Goal: Information Seeking & Learning: Learn about a topic

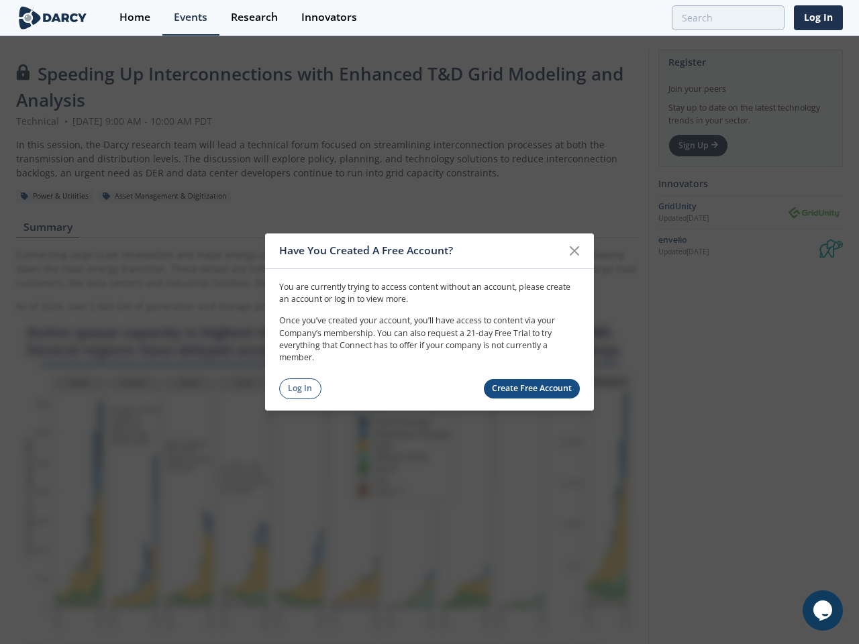
click at [429, 322] on p "Once you’ve created your account, you’ll have access to content via your Compan…" at bounding box center [429, 340] width 301 height 50
click at [574, 251] on icon at bounding box center [574, 251] width 8 height 8
click at [823, 611] on icon "$i18n('chat', 'chat_widget')" at bounding box center [822, 611] width 19 height 20
